Goal: Check status

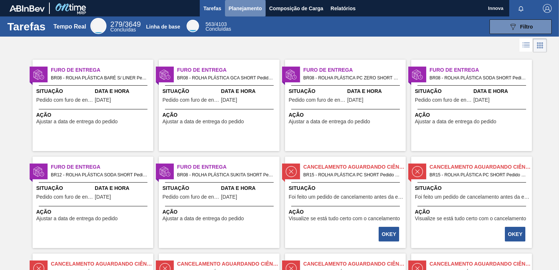
click at [244, 8] on span "Planejamento" at bounding box center [245, 8] width 33 height 9
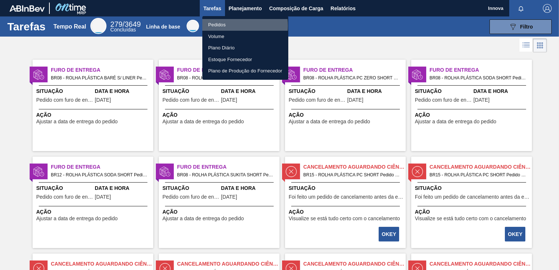
click at [224, 26] on li "Pedidos" at bounding box center [245, 25] width 86 height 12
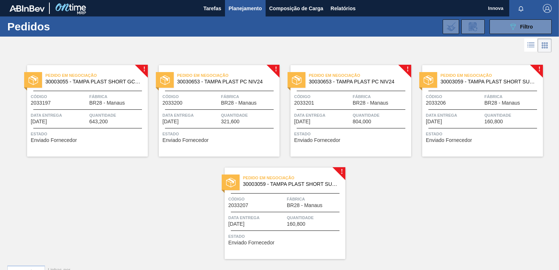
click at [325, 197] on span "Fábrica" at bounding box center [315, 198] width 57 height 7
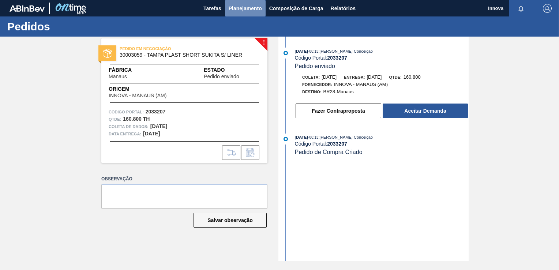
click at [239, 5] on span "Planejamento" at bounding box center [245, 8] width 33 height 9
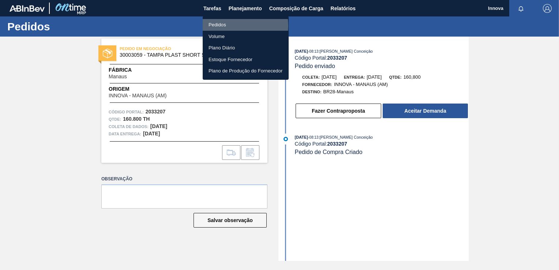
click at [221, 26] on li "Pedidos" at bounding box center [246, 25] width 86 height 12
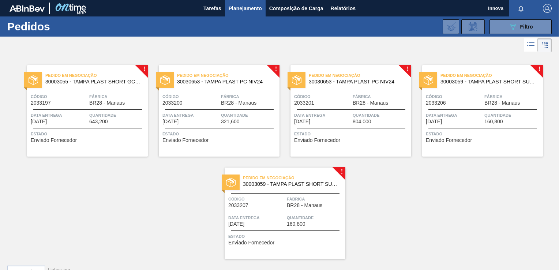
click at [173, 191] on div "! Pedido em Negociação 30003055 - TAMPA PLAST SHORT GCA S/ LINER Código 2033197…" at bounding box center [279, 156] width 559 height 205
